Goal: Communication & Community: Share content

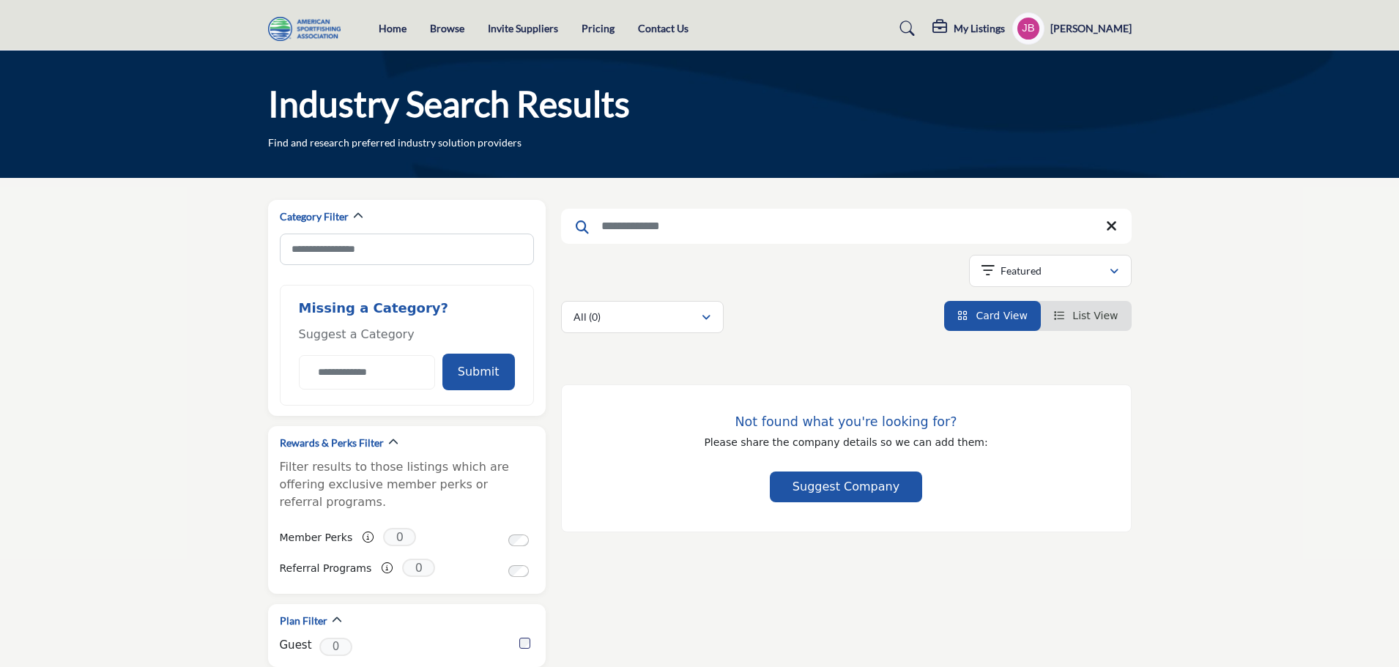
click at [510, 36] on li "Invite Suppliers" at bounding box center [523, 29] width 70 height 16
click at [510, 33] on link "Invite Suppliers" at bounding box center [523, 28] width 70 height 12
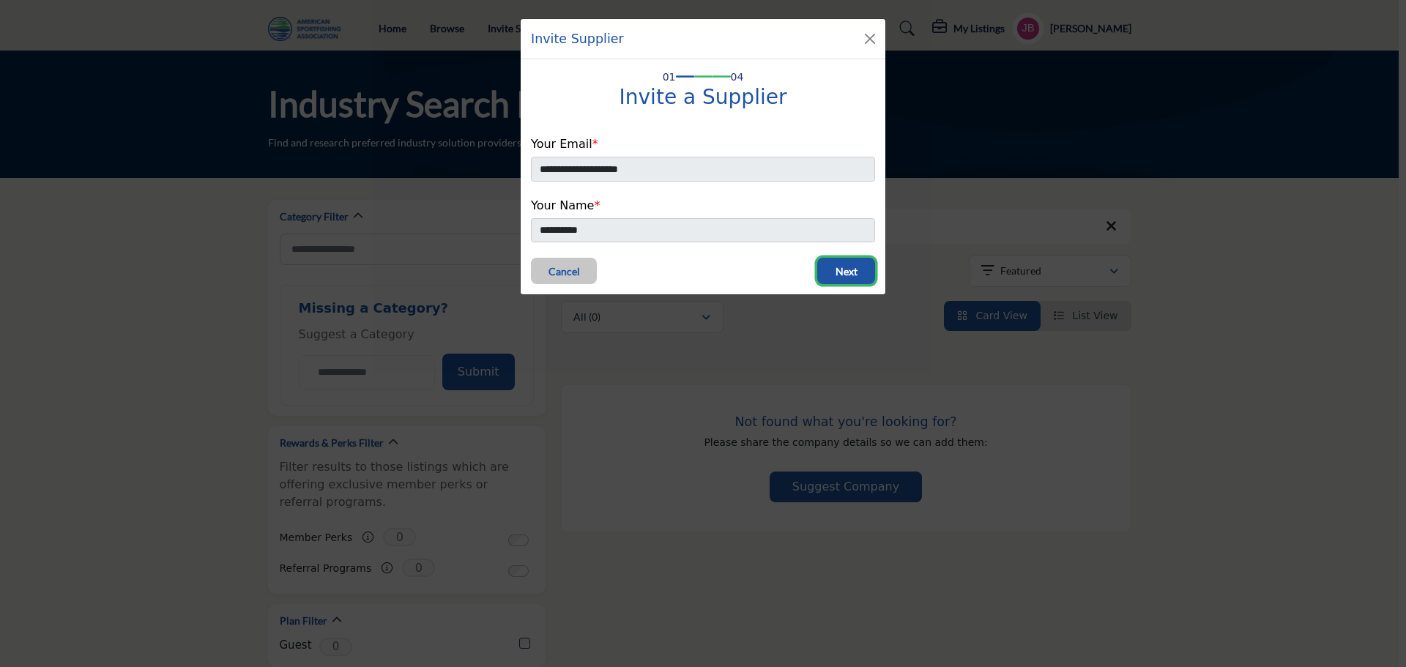
click at [860, 275] on button "Next" at bounding box center [846, 271] width 58 height 26
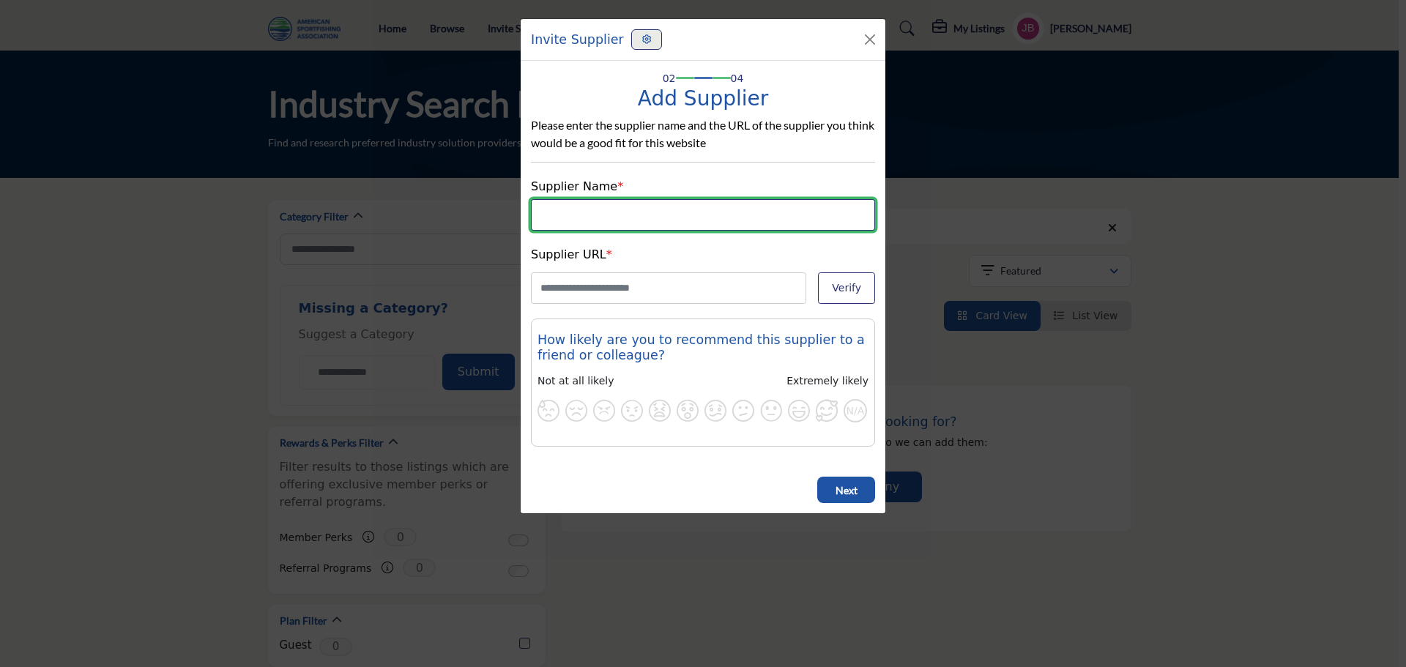
click at [702, 201] on input "Listing Name" at bounding box center [703, 214] width 344 height 31
click at [686, 218] on input "Listing Name" at bounding box center [703, 214] width 344 height 31
type input "**********"
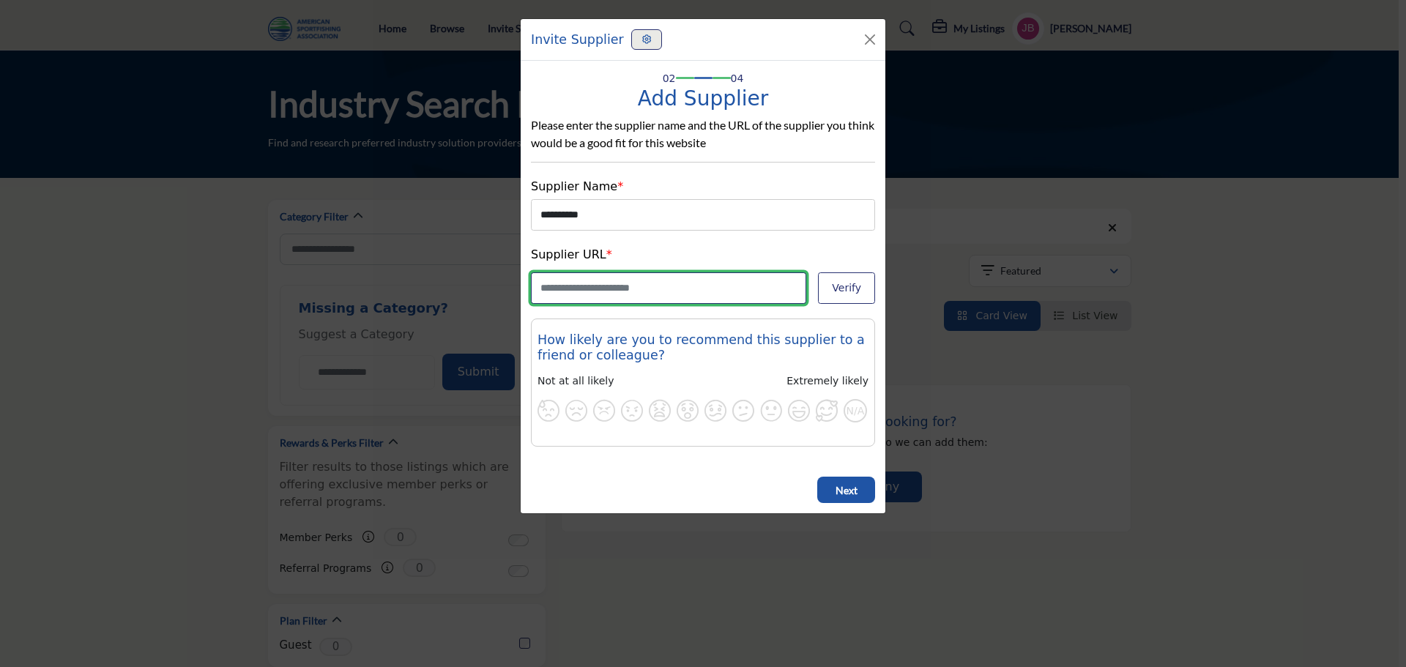
click at [648, 294] on input "Company Website URL" at bounding box center [668, 287] width 275 height 31
type input "*"
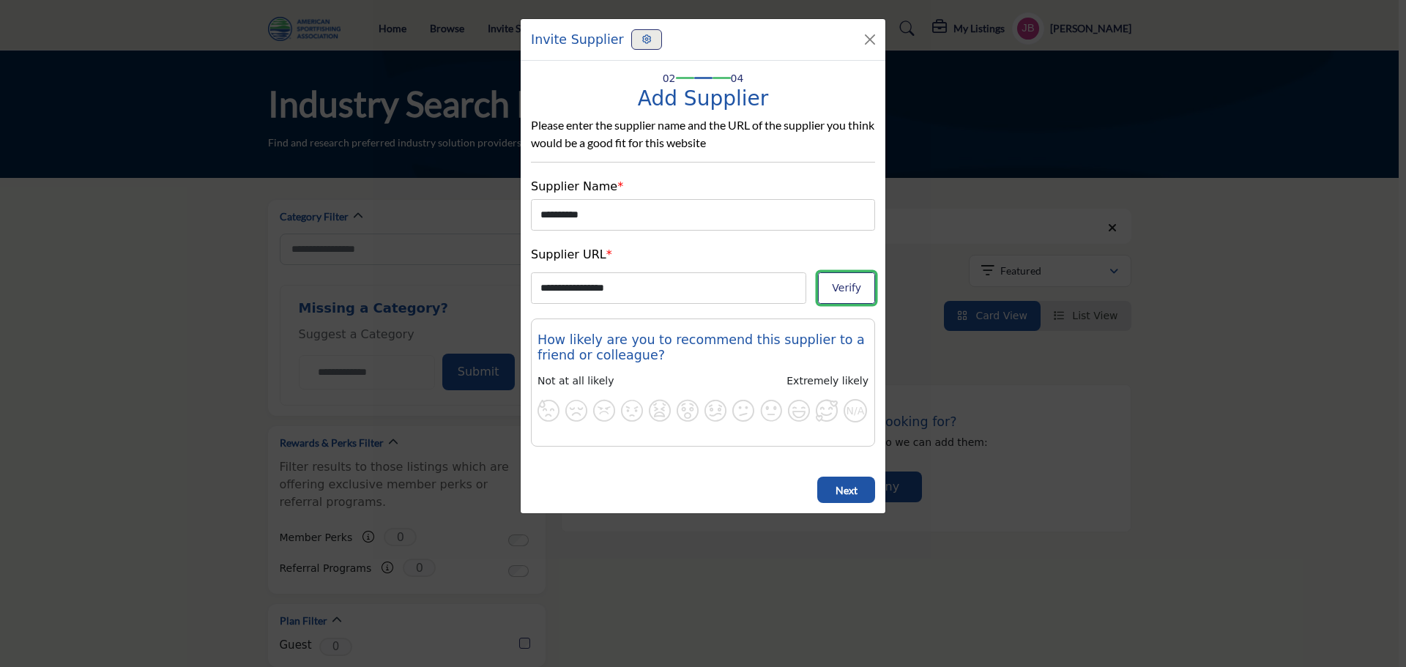
click at [842, 285] on button "Verify" at bounding box center [846, 287] width 57 height 31
type input "**********"
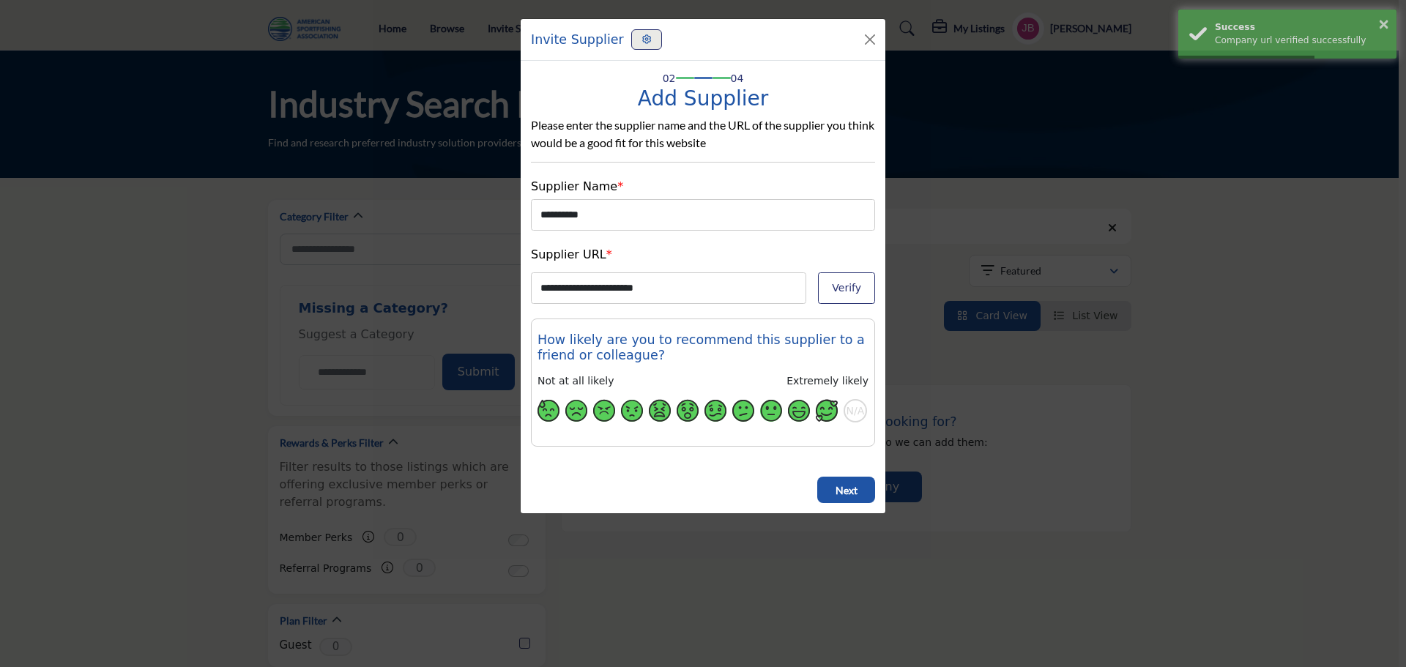
click at [826, 415] on span "button" at bounding box center [827, 411] width 22 height 22
click at [829, 494] on button "Next" at bounding box center [846, 490] width 58 height 26
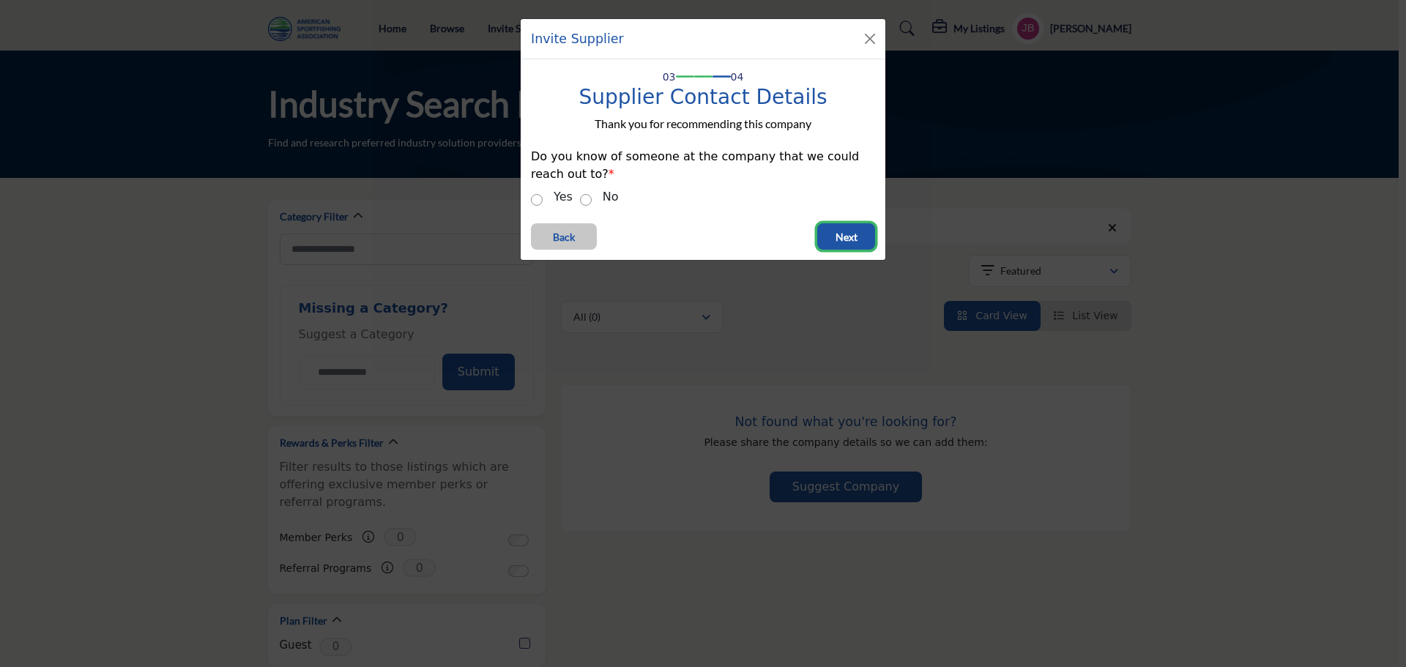
click at [833, 231] on button "Next" at bounding box center [846, 236] width 58 height 26
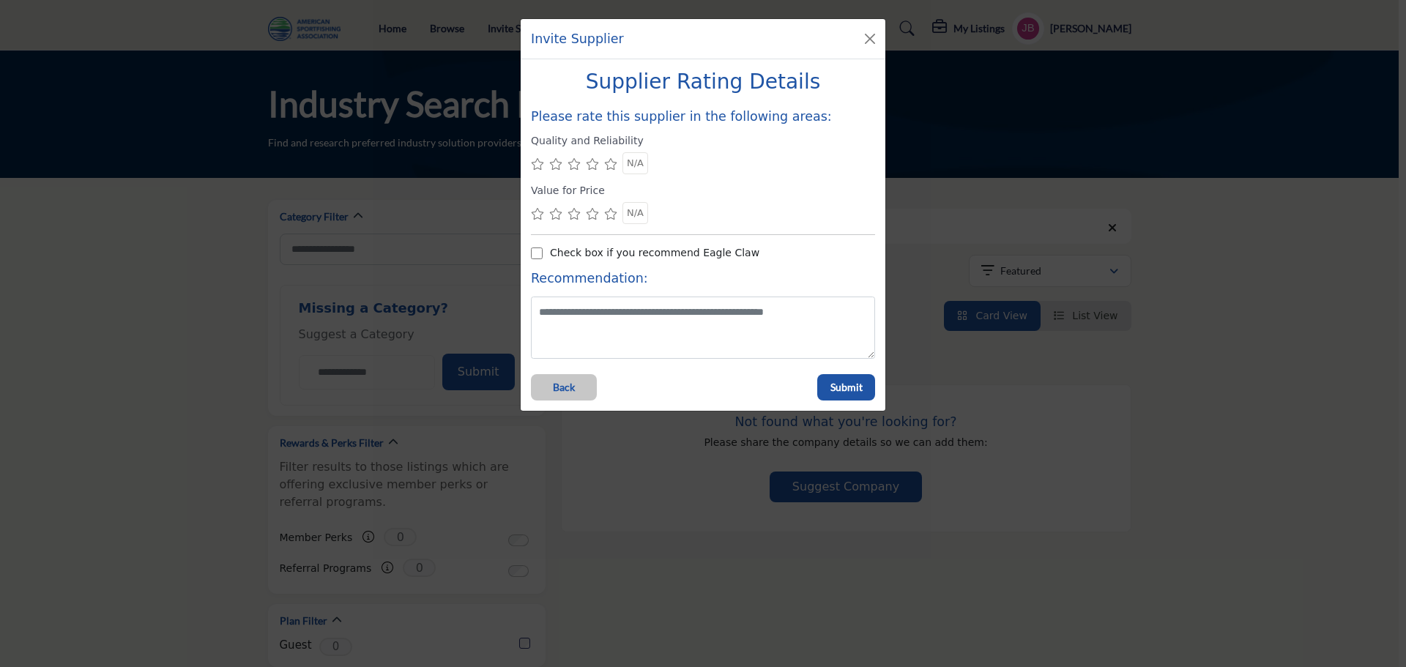
click at [612, 169] on icon at bounding box center [610, 164] width 13 height 12
click at [609, 215] on icon at bounding box center [610, 214] width 13 height 12
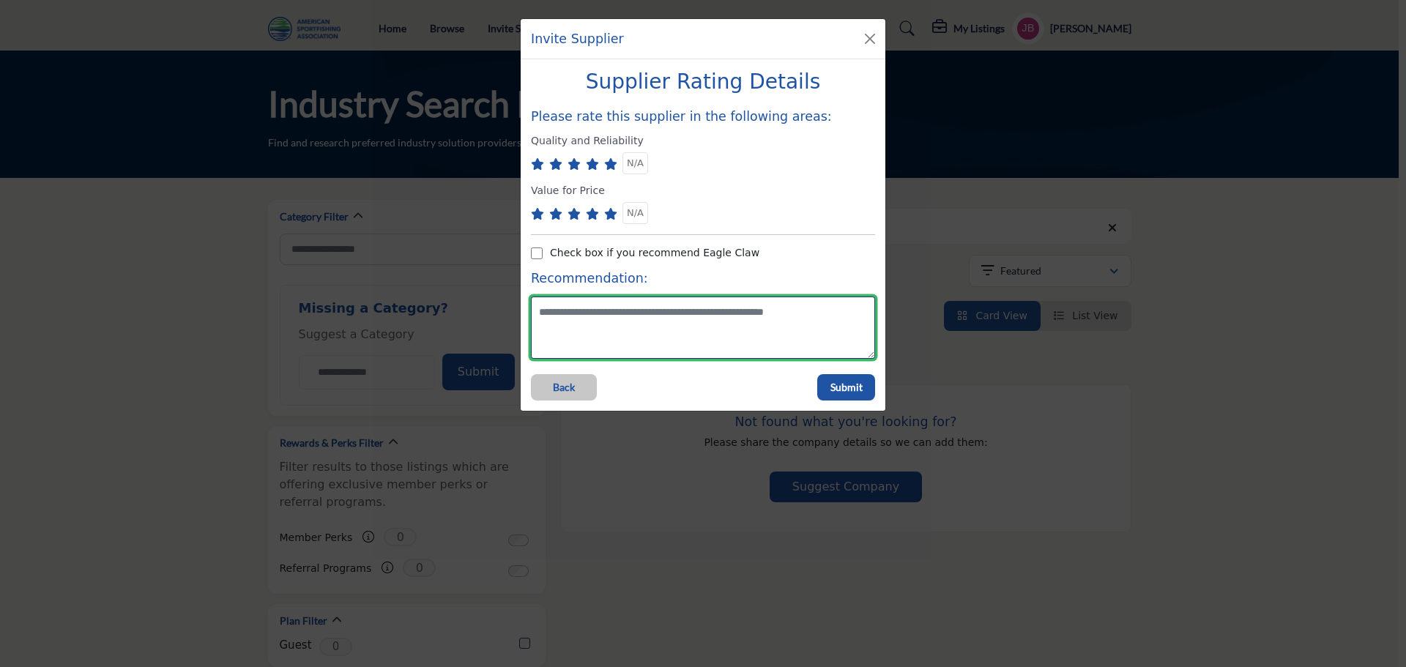
click at [614, 315] on textarea at bounding box center [703, 328] width 344 height 62
type textarea "**********"
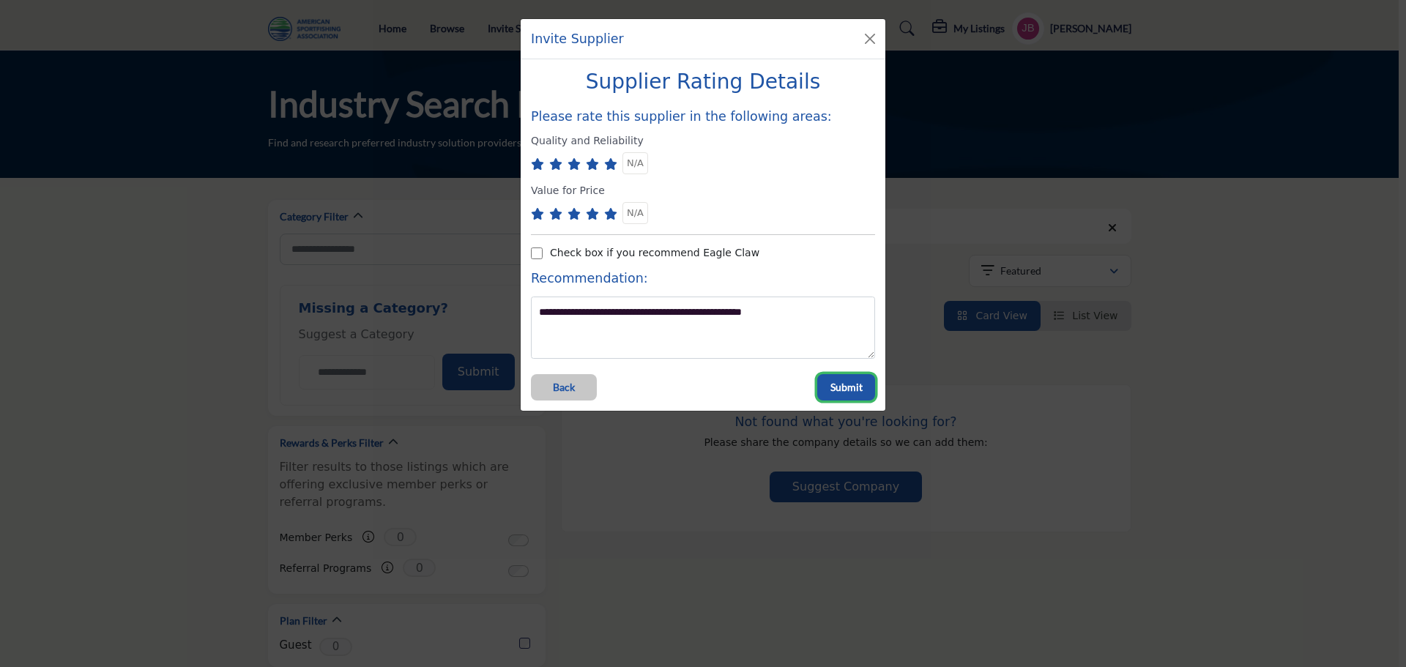
click at [848, 387] on span "Submit" at bounding box center [847, 387] width 32 height 15
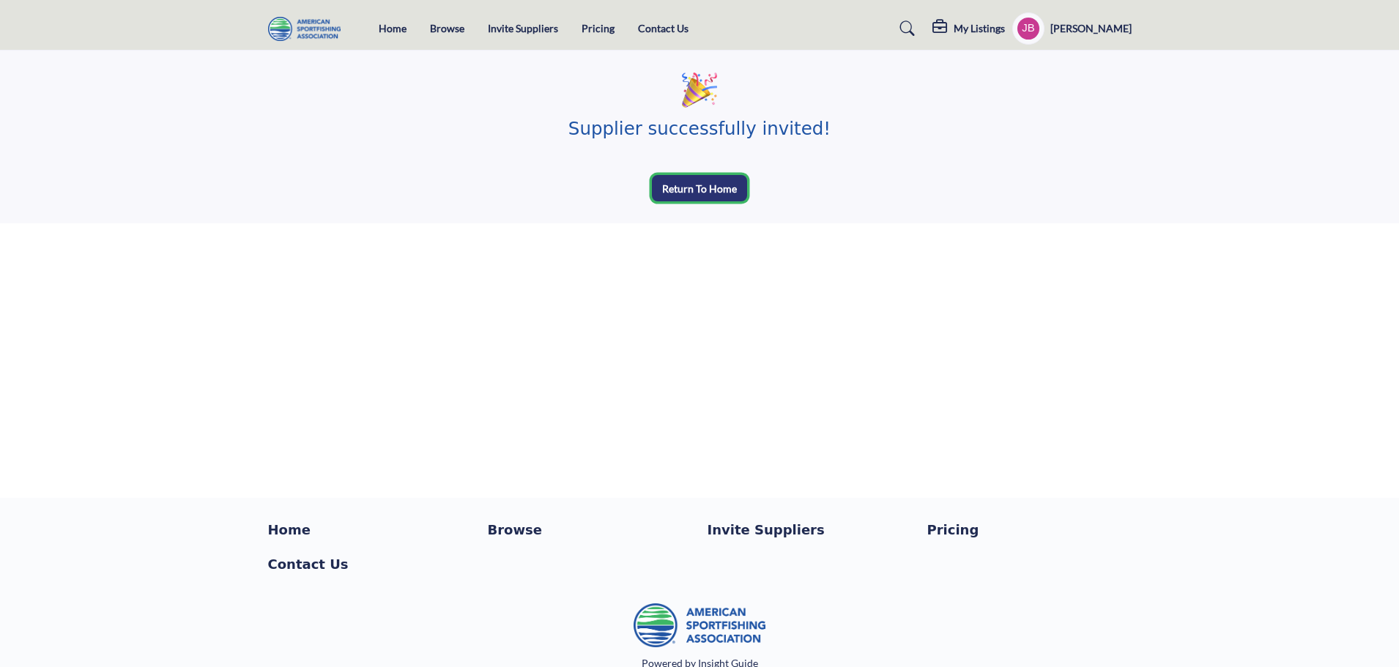
click at [722, 187] on span "Return To Home" at bounding box center [699, 189] width 75 height 15
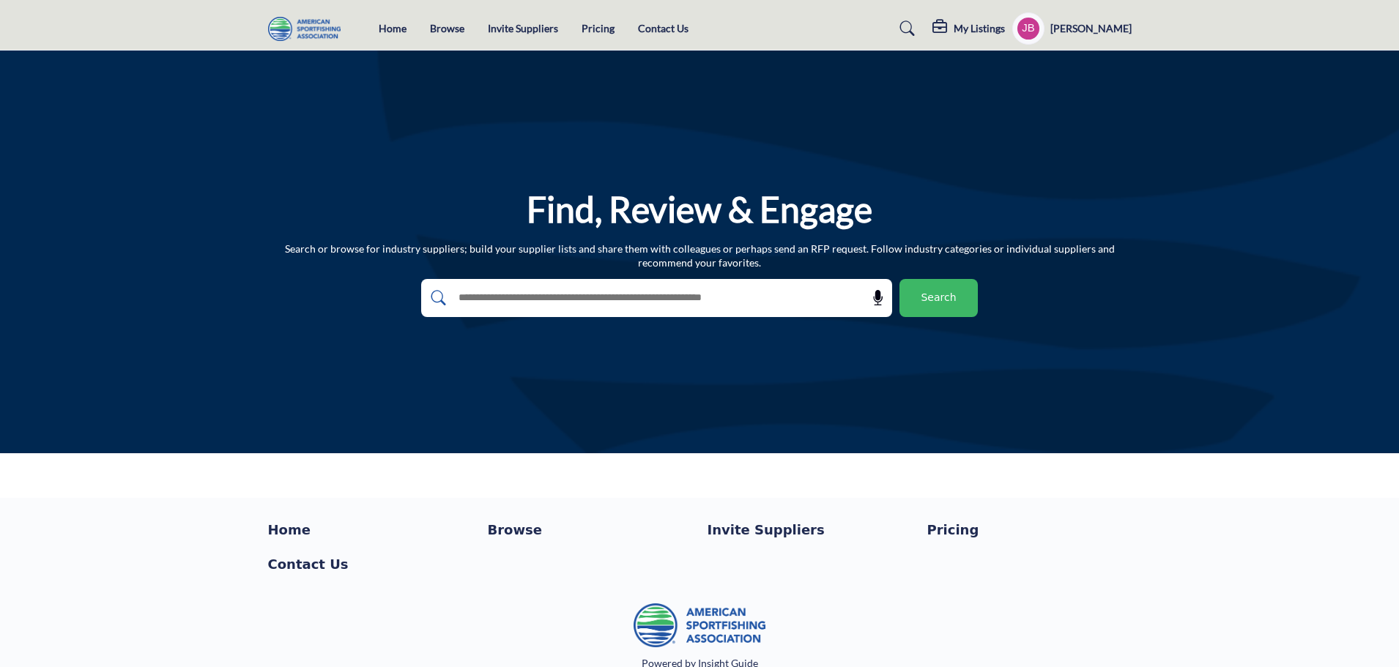
click at [932, 294] on span "Search" at bounding box center [938, 297] width 35 height 15
